Goal: Task Accomplishment & Management: Manage account settings

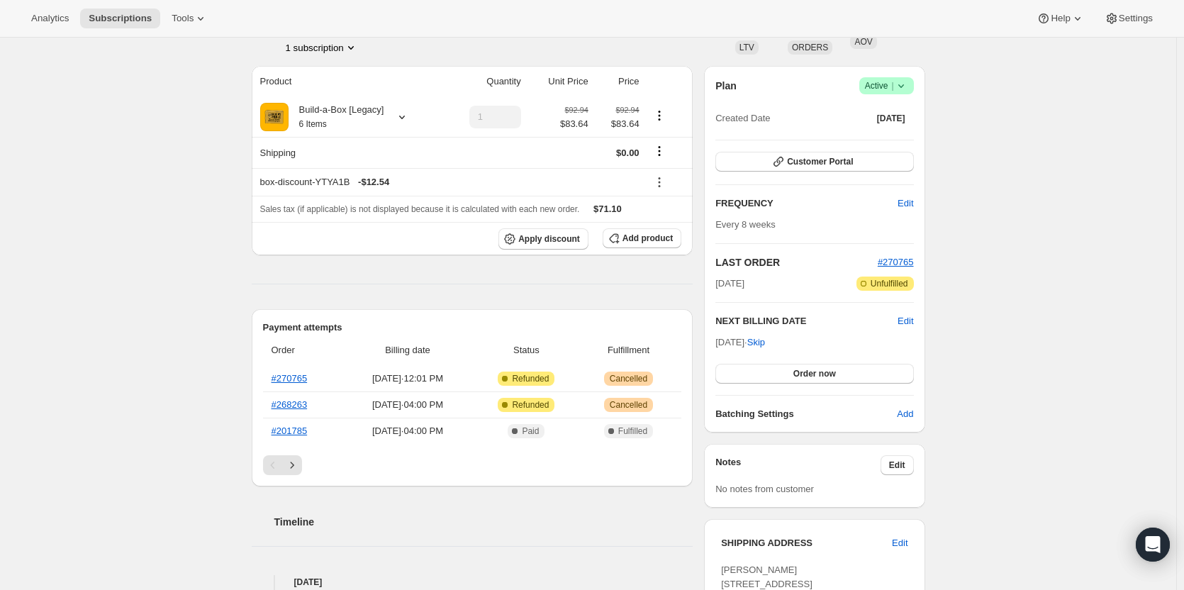
scroll to position [71, 0]
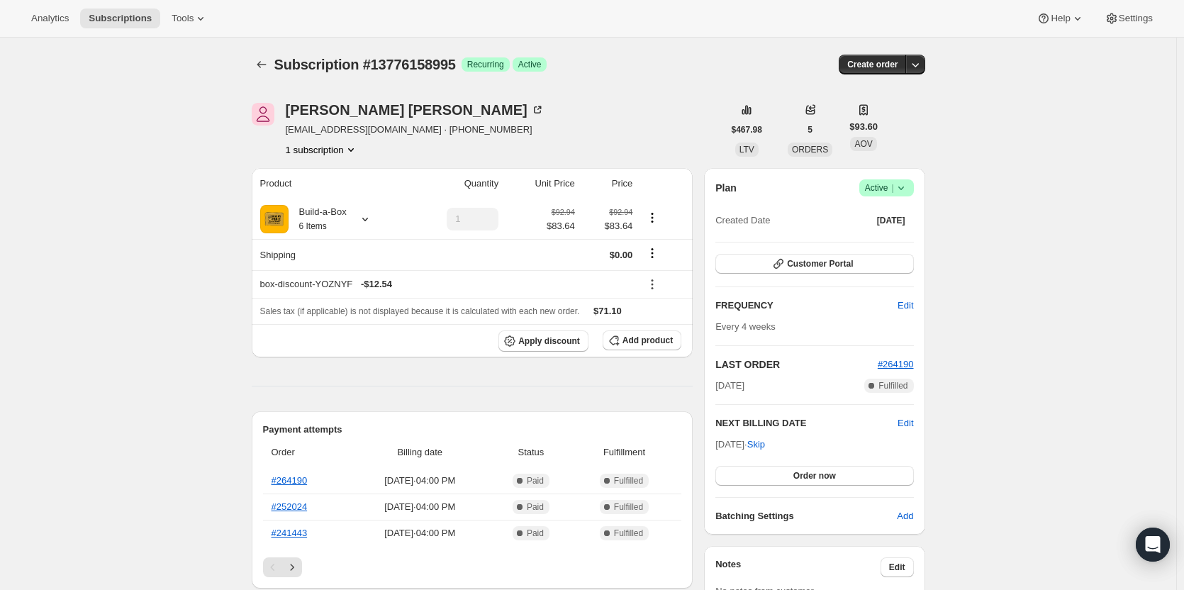
click at [892, 182] on span "Active |" at bounding box center [886, 188] width 43 height 14
click at [892, 238] on span "Cancel subscription" at bounding box center [891, 240] width 80 height 11
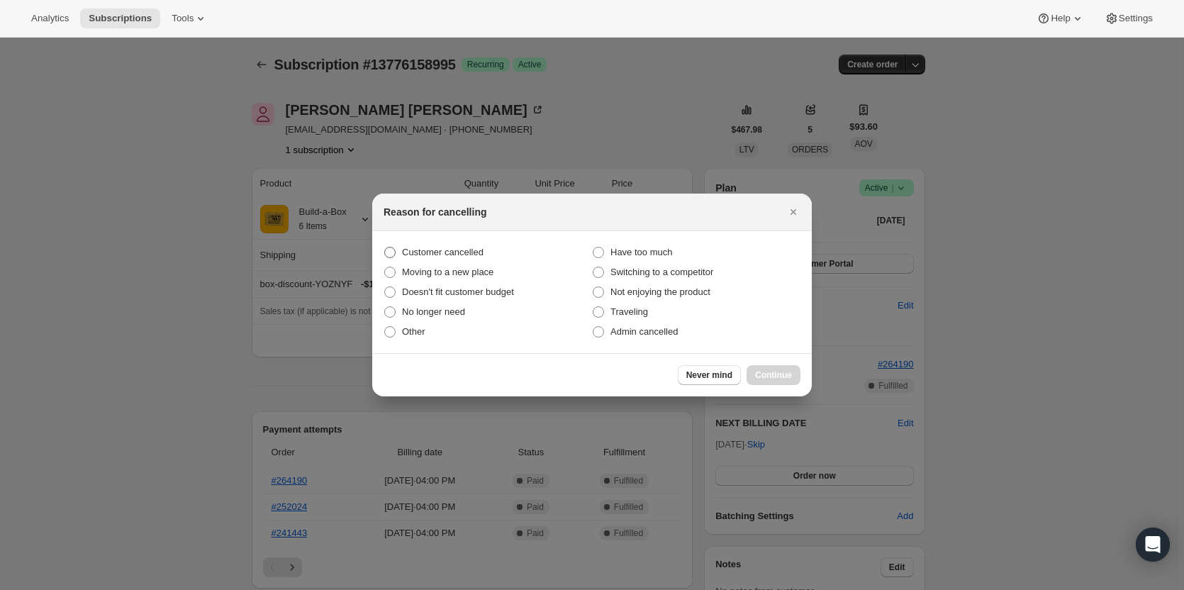
click at [484, 247] on label "Customer cancelled" at bounding box center [488, 252] width 208 height 20
click at [385, 247] on input "Customer cancelled" at bounding box center [384, 247] width 1 height 1
radio input "true"
click at [779, 375] on span "Continue" at bounding box center [773, 374] width 37 height 11
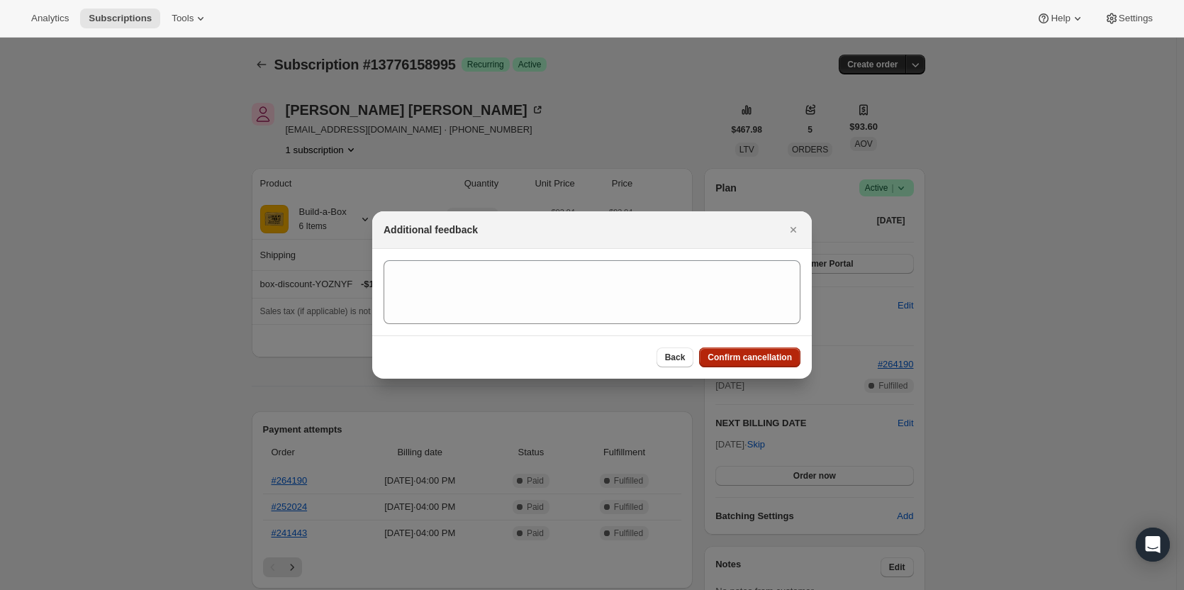
click at [759, 353] on span "Confirm cancellation" at bounding box center [750, 357] width 84 height 11
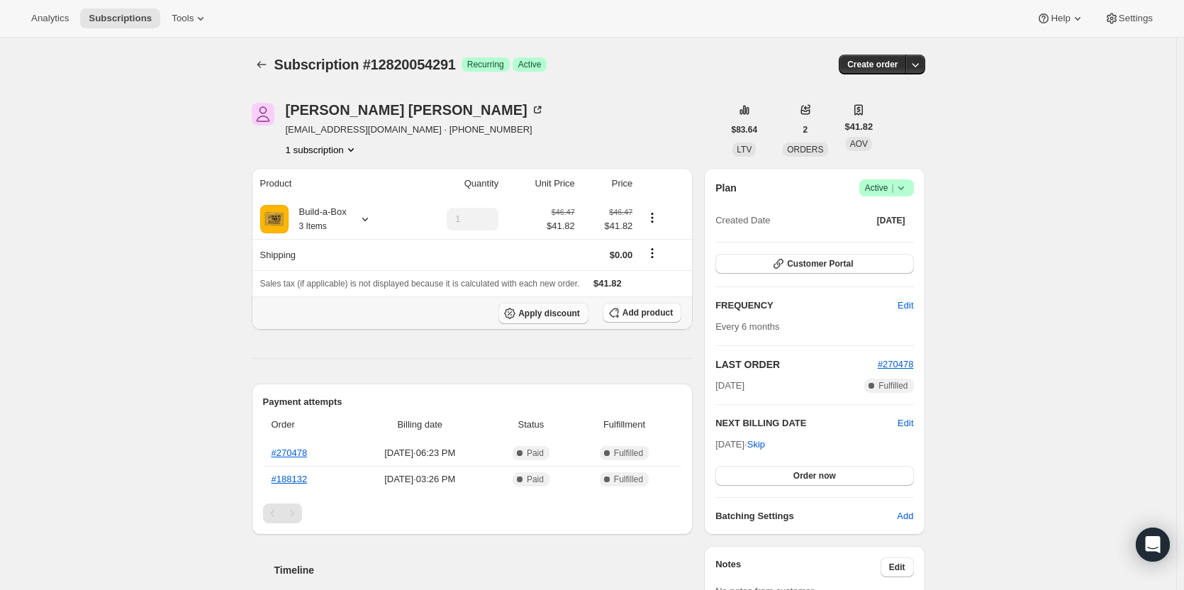
click at [553, 318] on span "Apply discount" at bounding box center [549, 313] width 62 height 11
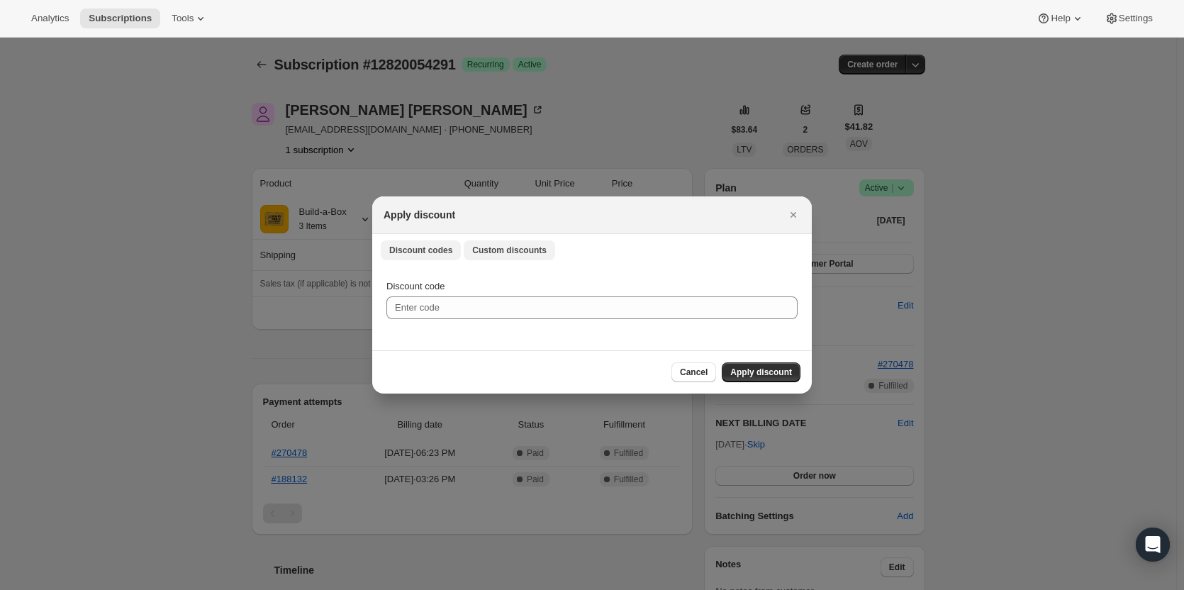
click at [479, 250] on span "Custom discounts" at bounding box center [509, 250] width 74 height 11
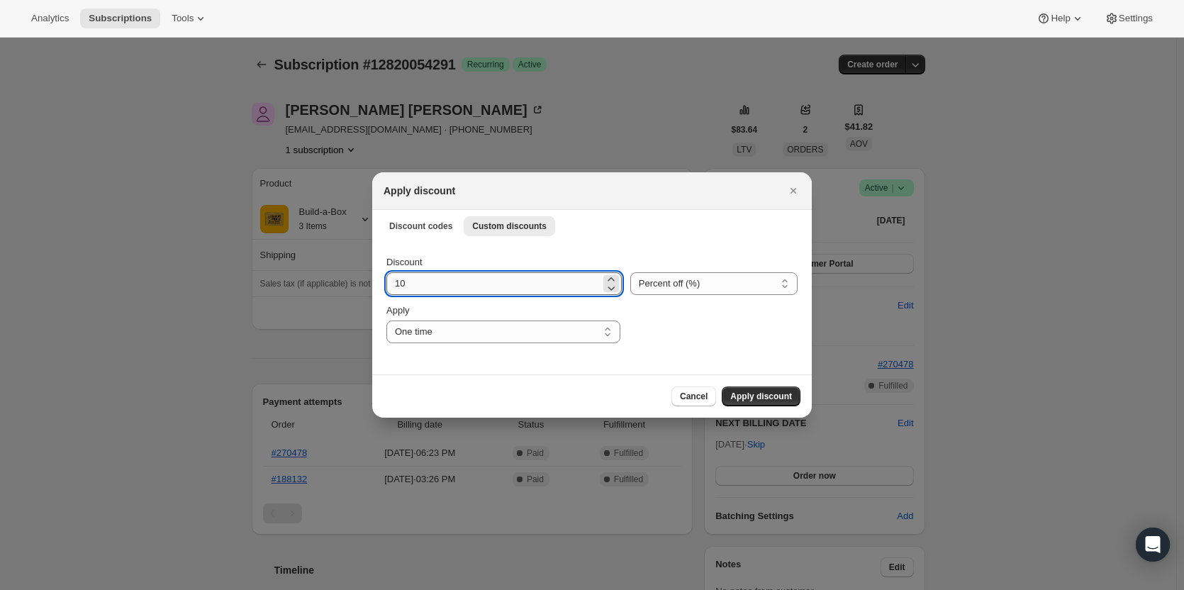
click at [435, 283] on input "10" at bounding box center [493, 283] width 214 height 23
type input "1"
type input "50"
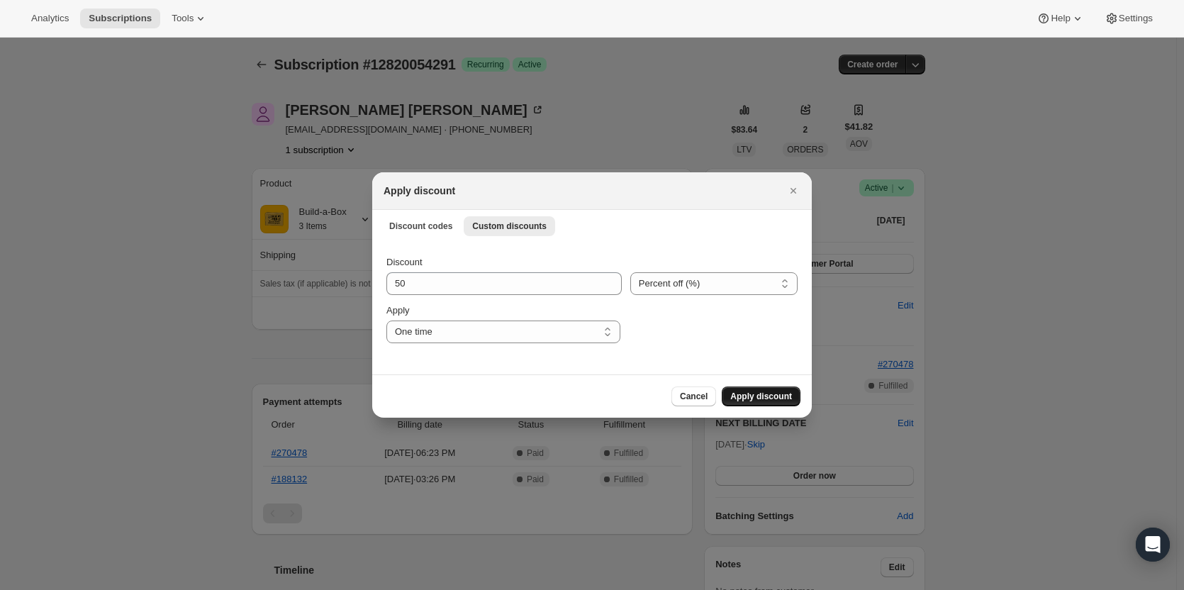
click at [744, 390] on button "Apply discount" at bounding box center [761, 396] width 79 height 20
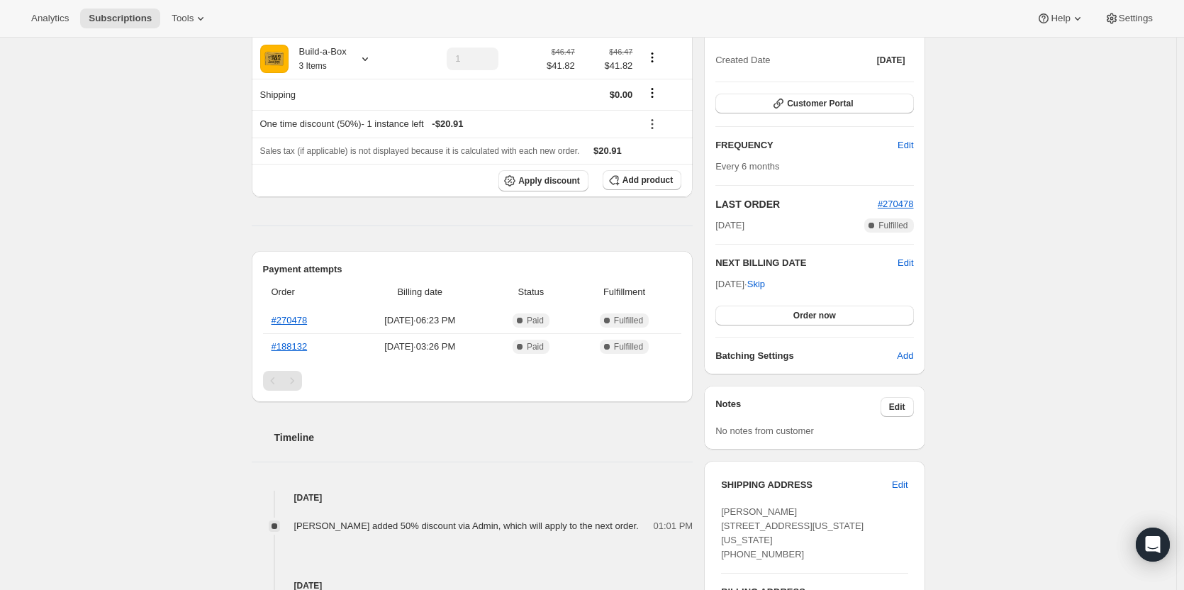
scroll to position [71, 0]
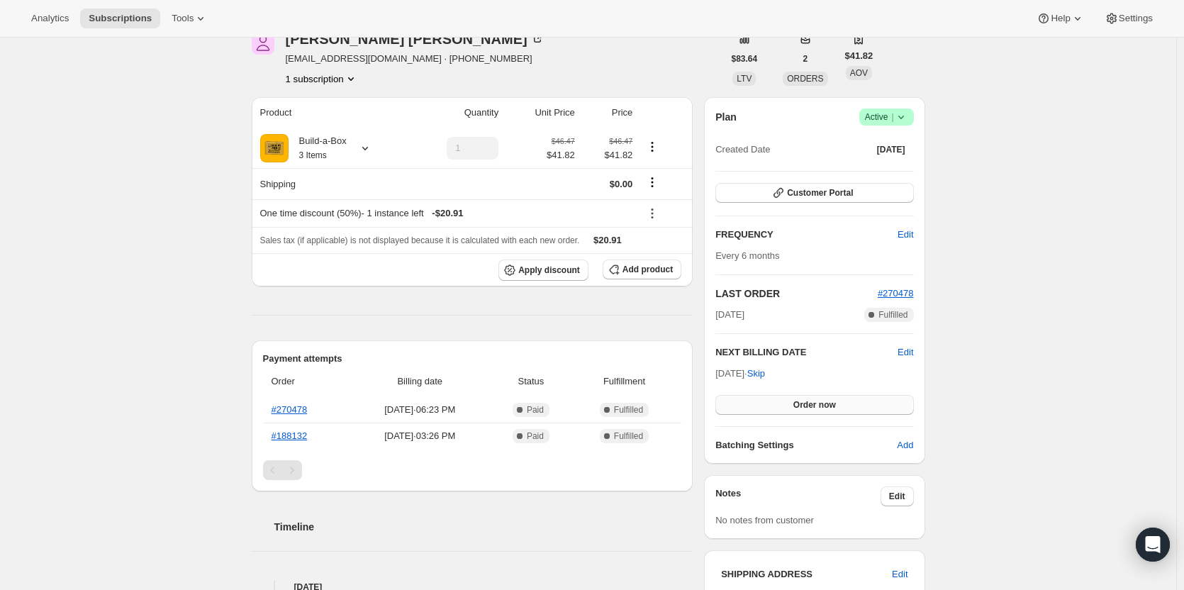
click at [798, 404] on span "Order now" at bounding box center [814, 404] width 43 height 11
click at [798, 404] on span "Click to confirm" at bounding box center [814, 404] width 65 height 11
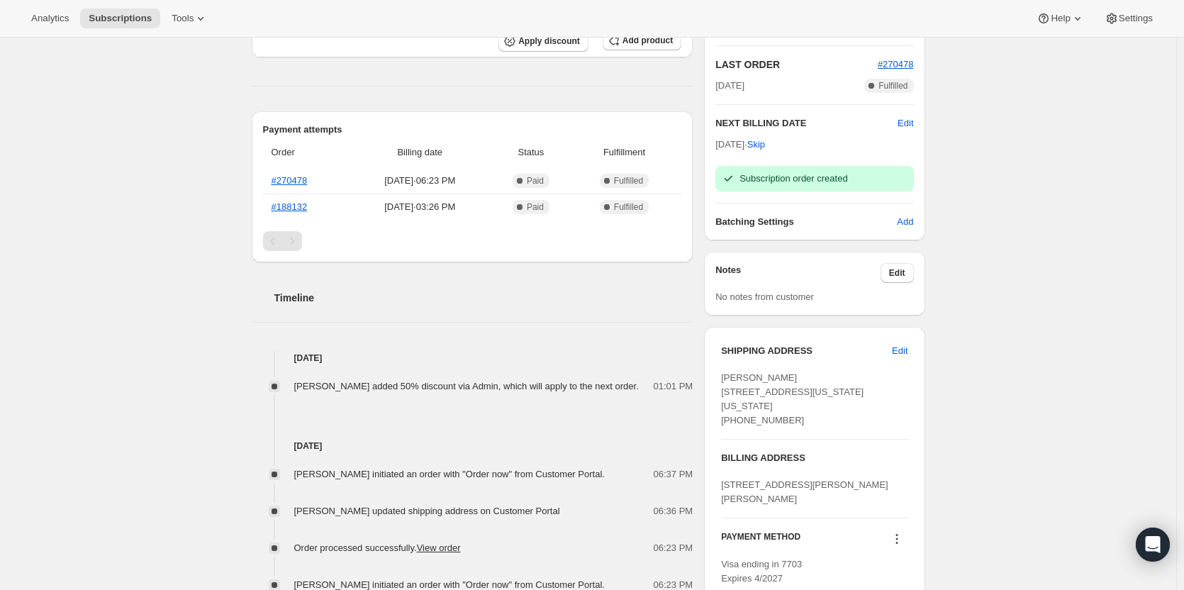
scroll to position [284, 0]
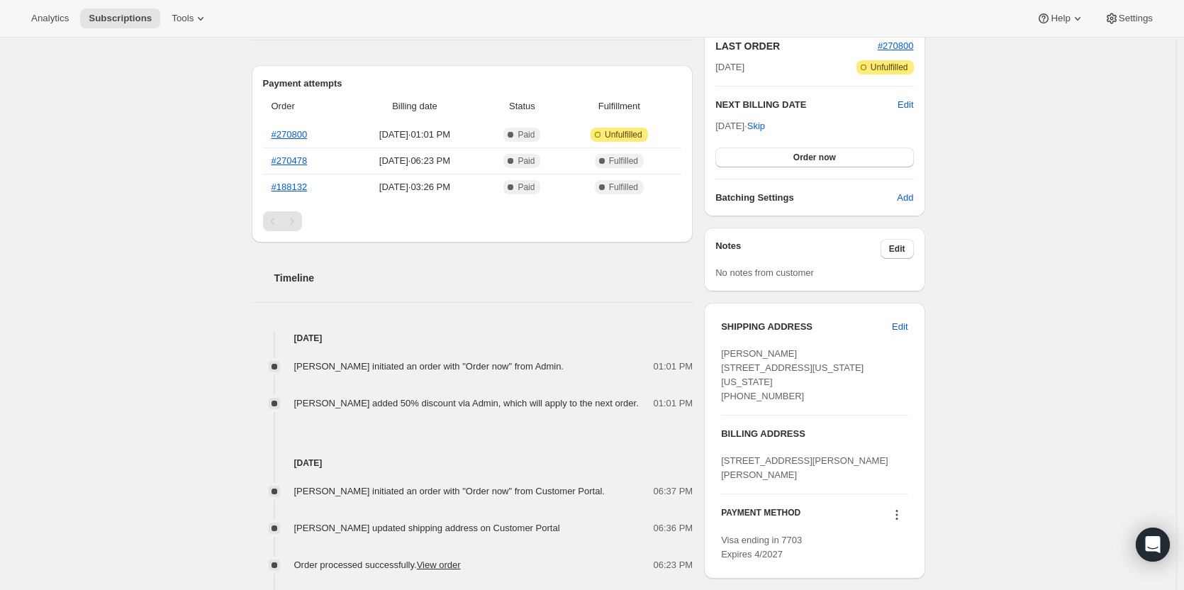
scroll to position [284, 0]
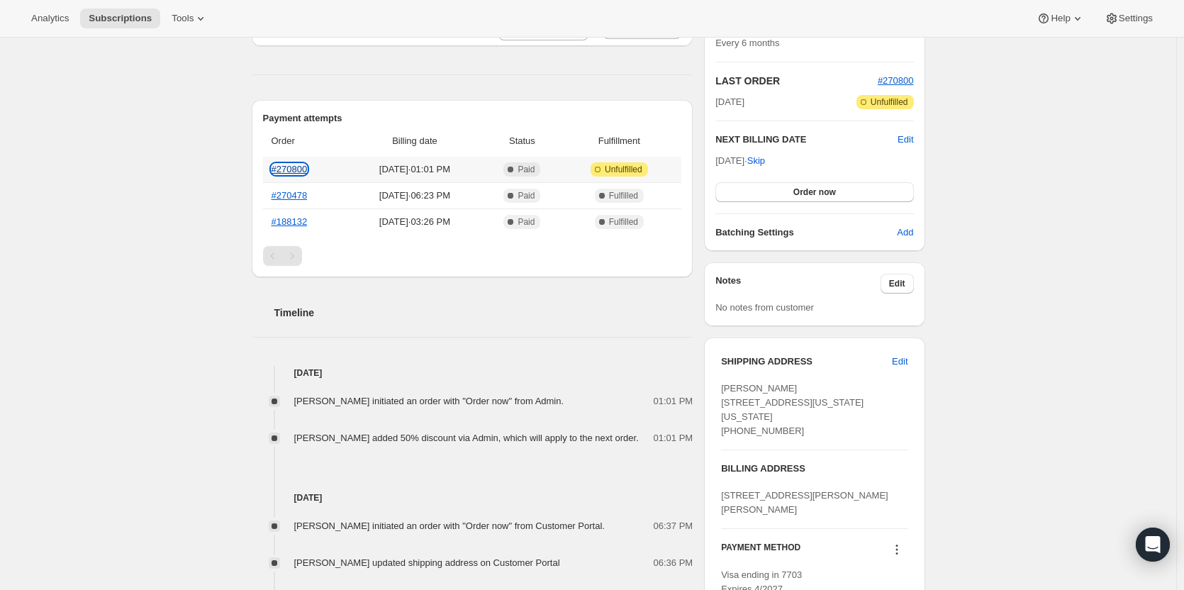
click at [294, 165] on link "#270800" at bounding box center [290, 169] width 36 height 11
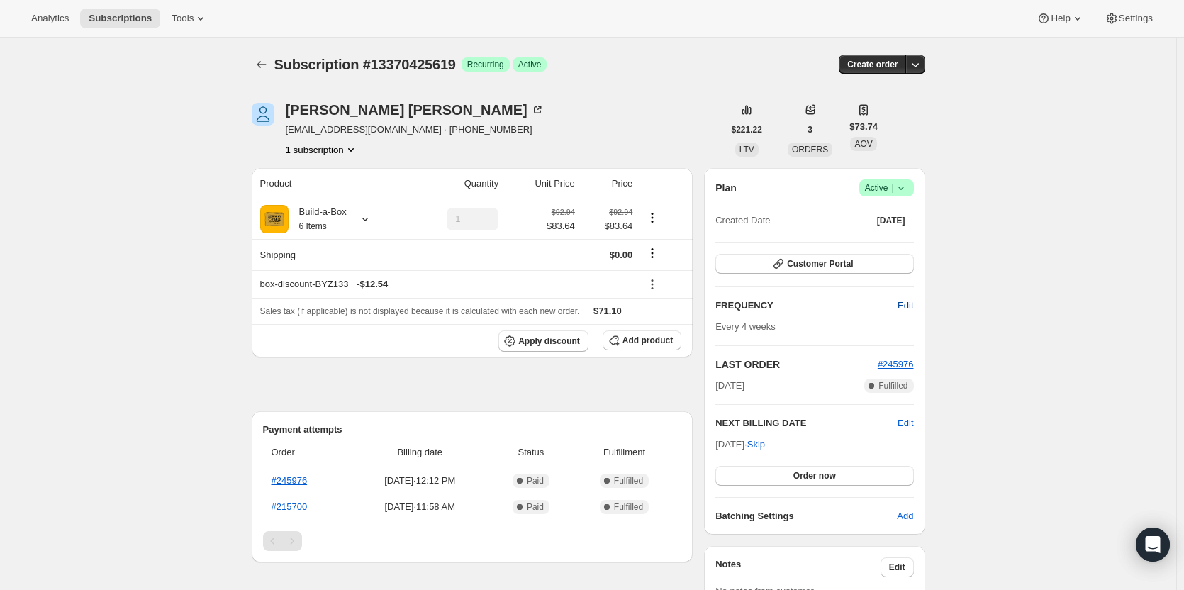
click at [910, 301] on span "Edit" at bounding box center [906, 306] width 16 height 14
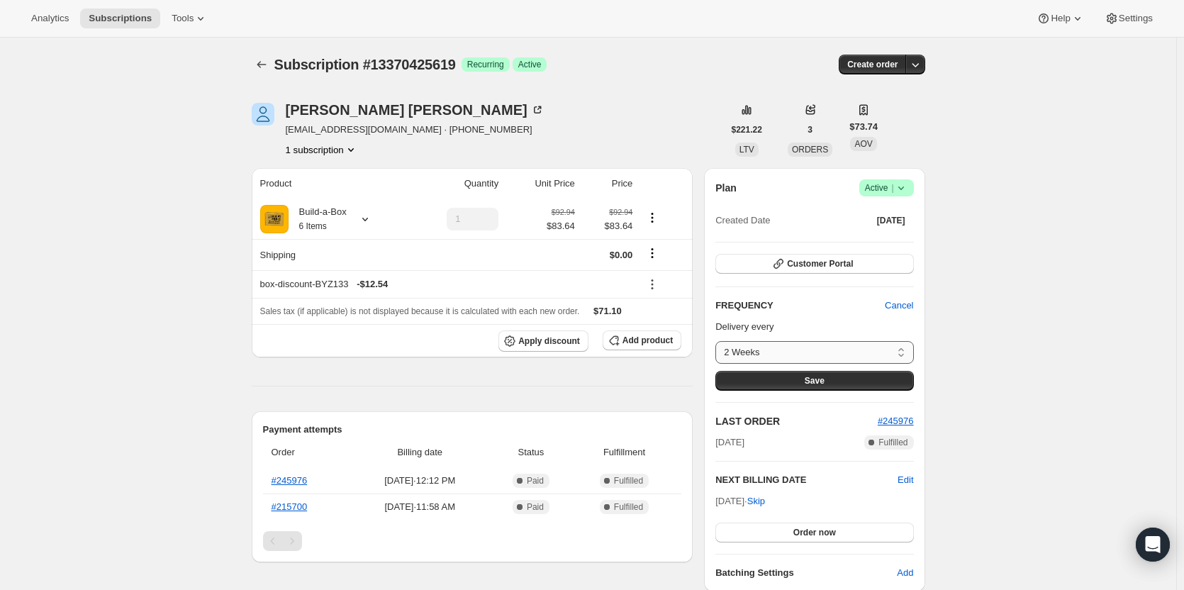
click at [879, 352] on select "2 Weeks 4 Weeks 6 Weeks 8 Weeks Custom..." at bounding box center [814, 352] width 198 height 23
select select "WEEK#8"
click at [719, 341] on select "2 Weeks 4 Weeks 6 Weeks 8 Weeks Custom..." at bounding box center [814, 352] width 198 height 23
click at [825, 382] on span "Save" at bounding box center [815, 380] width 20 height 11
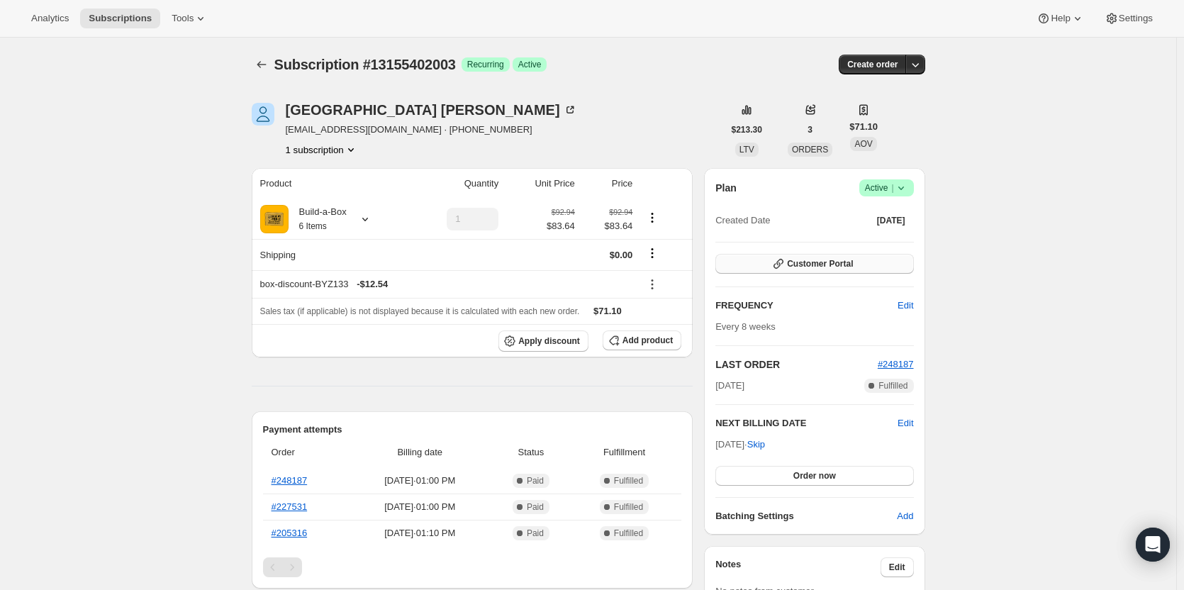
click at [883, 272] on button "Customer Portal" at bounding box center [814, 264] width 198 height 20
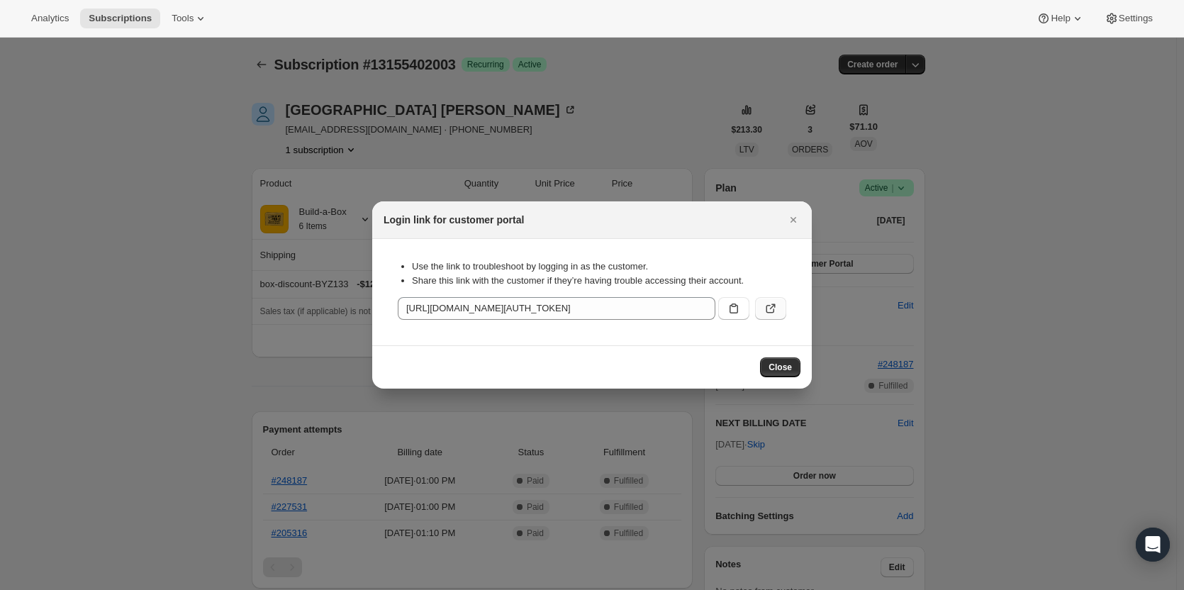
click at [764, 306] on icon ":rc3:" at bounding box center [771, 308] width 14 height 14
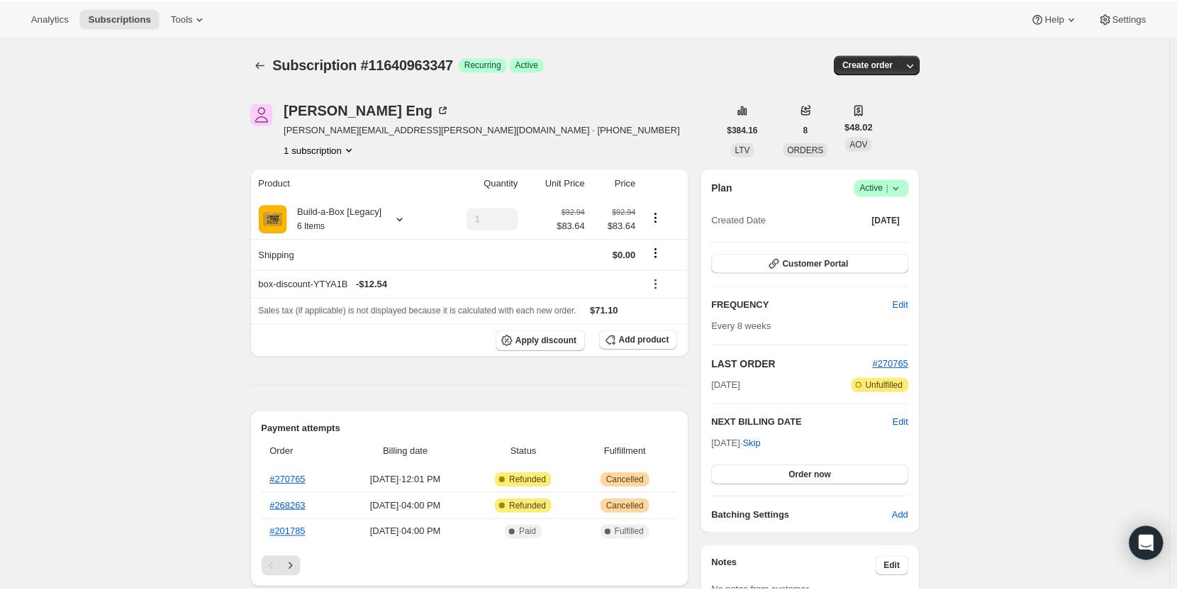
scroll to position [71, 0]
